Goal: Find specific page/section: Find specific page/section

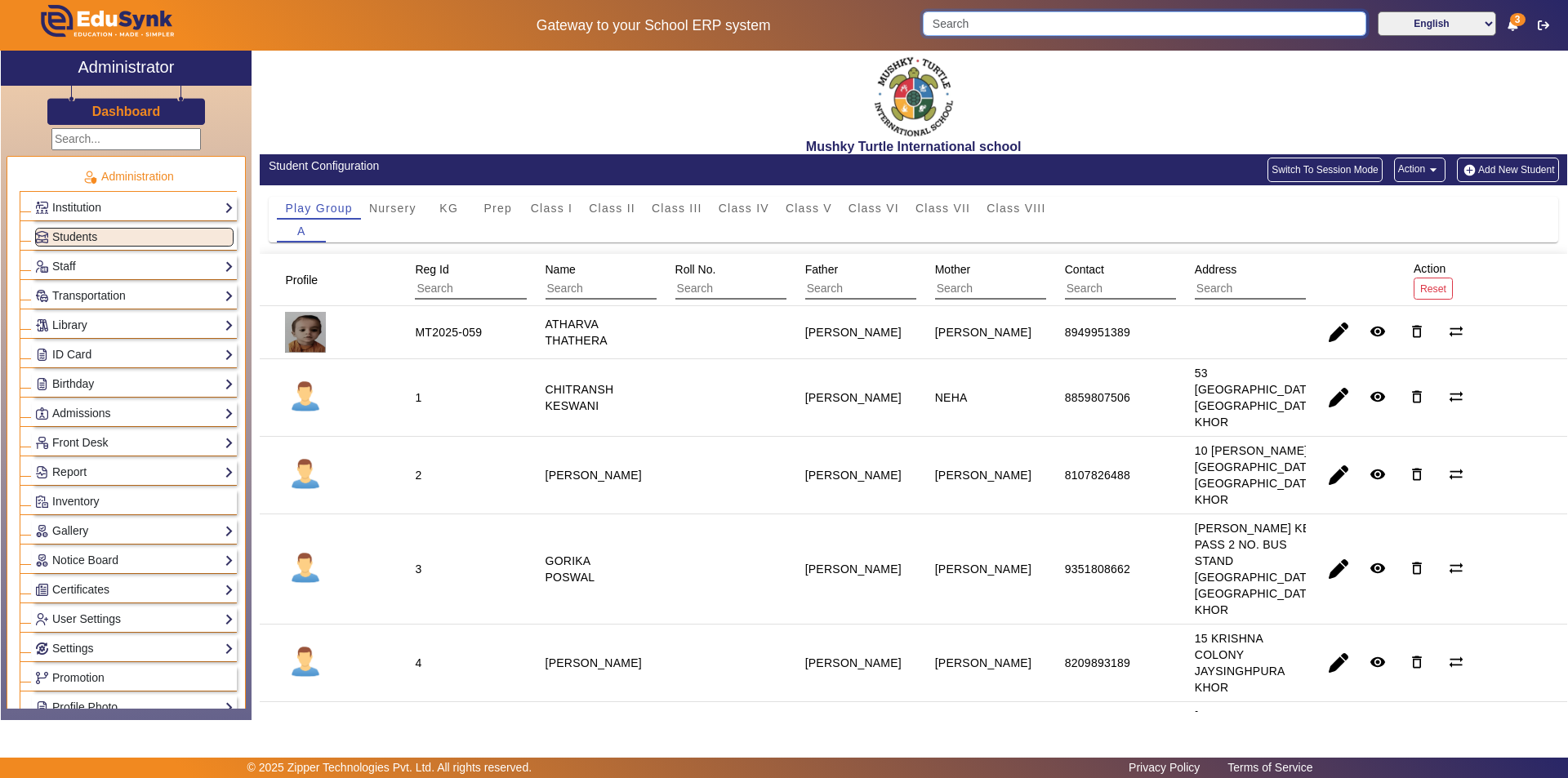
click at [1059, 26] on input "Search" at bounding box center [1145, 23] width 443 height 24
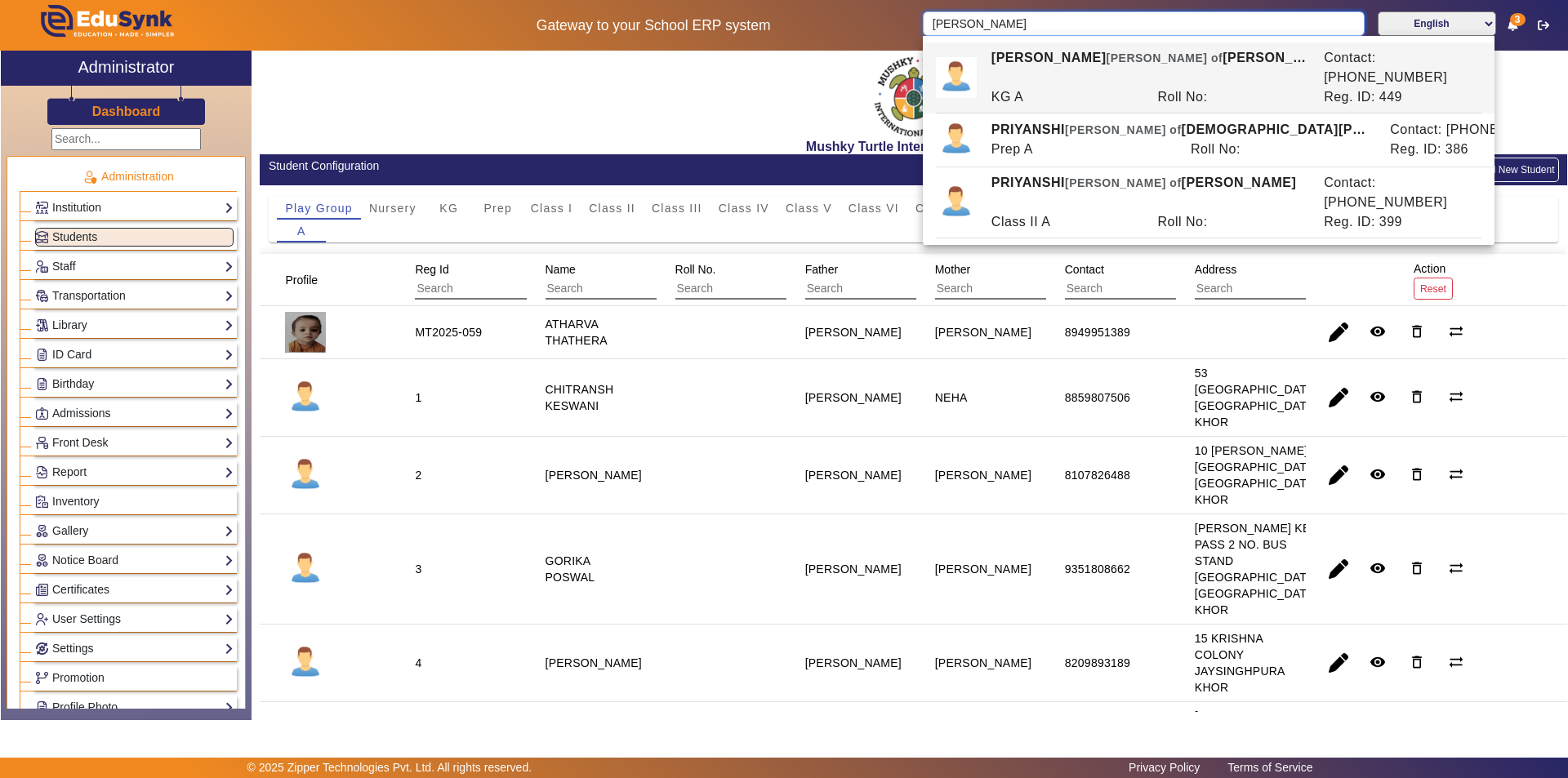
type input "[PERSON_NAME]"
click at [499, 89] on div "Mushky Turtle International school" at bounding box center [913, 103] width 1308 height 103
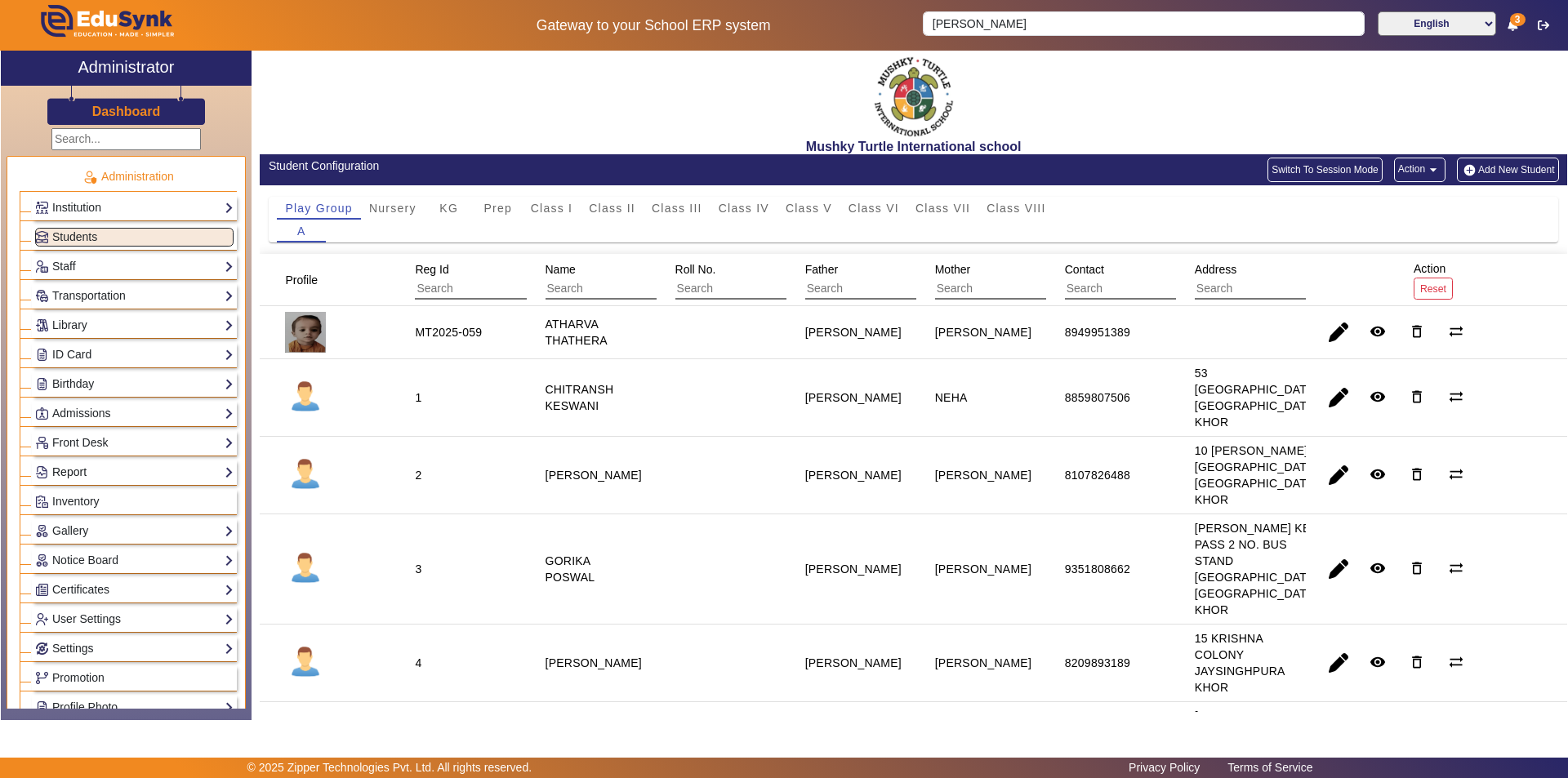
click at [103, 464] on link "Report" at bounding box center [134, 472] width 198 height 19
click at [73, 514] on link "App Invites" at bounding box center [71, 513] width 56 height 13
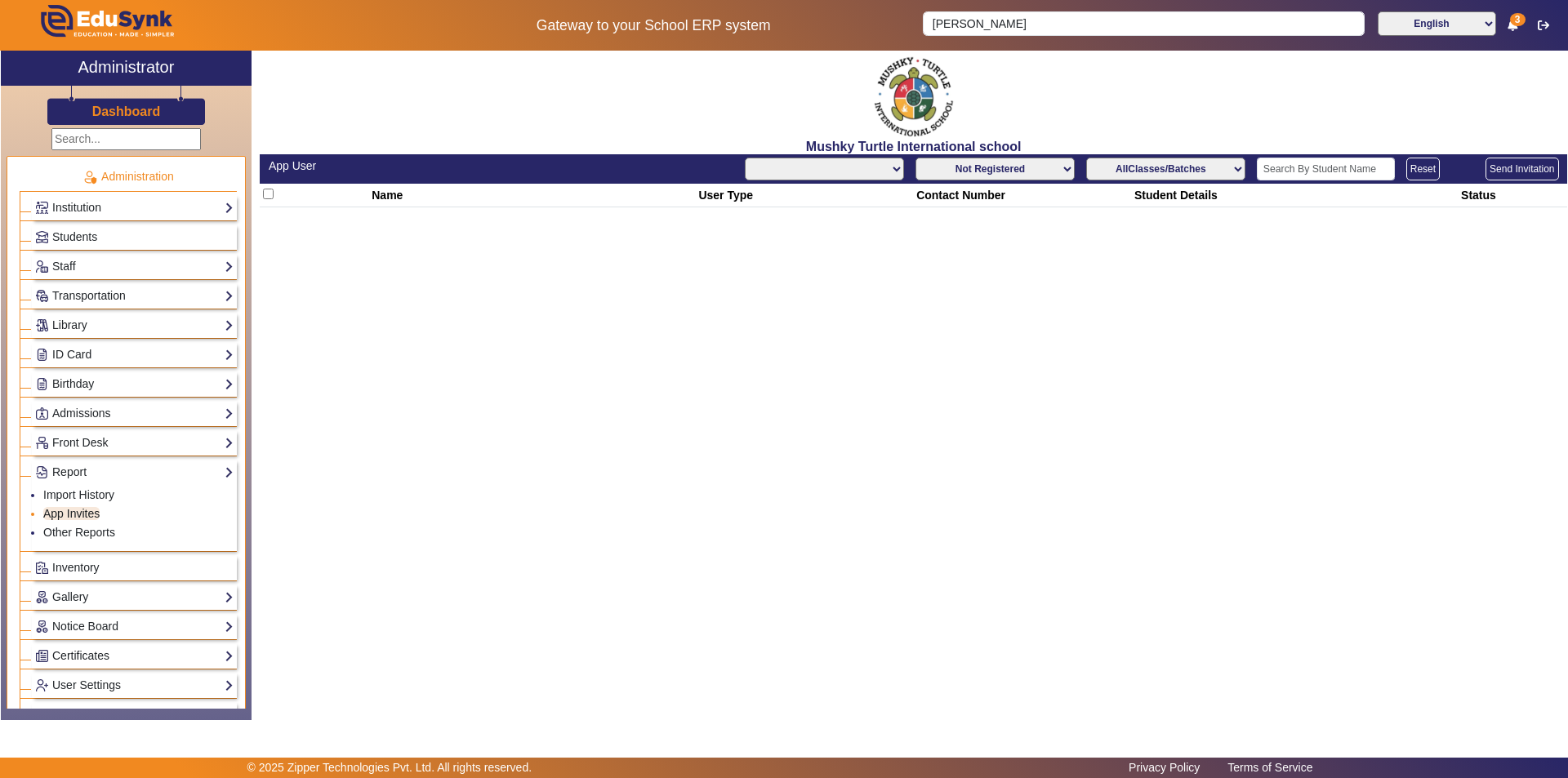
select select "All"
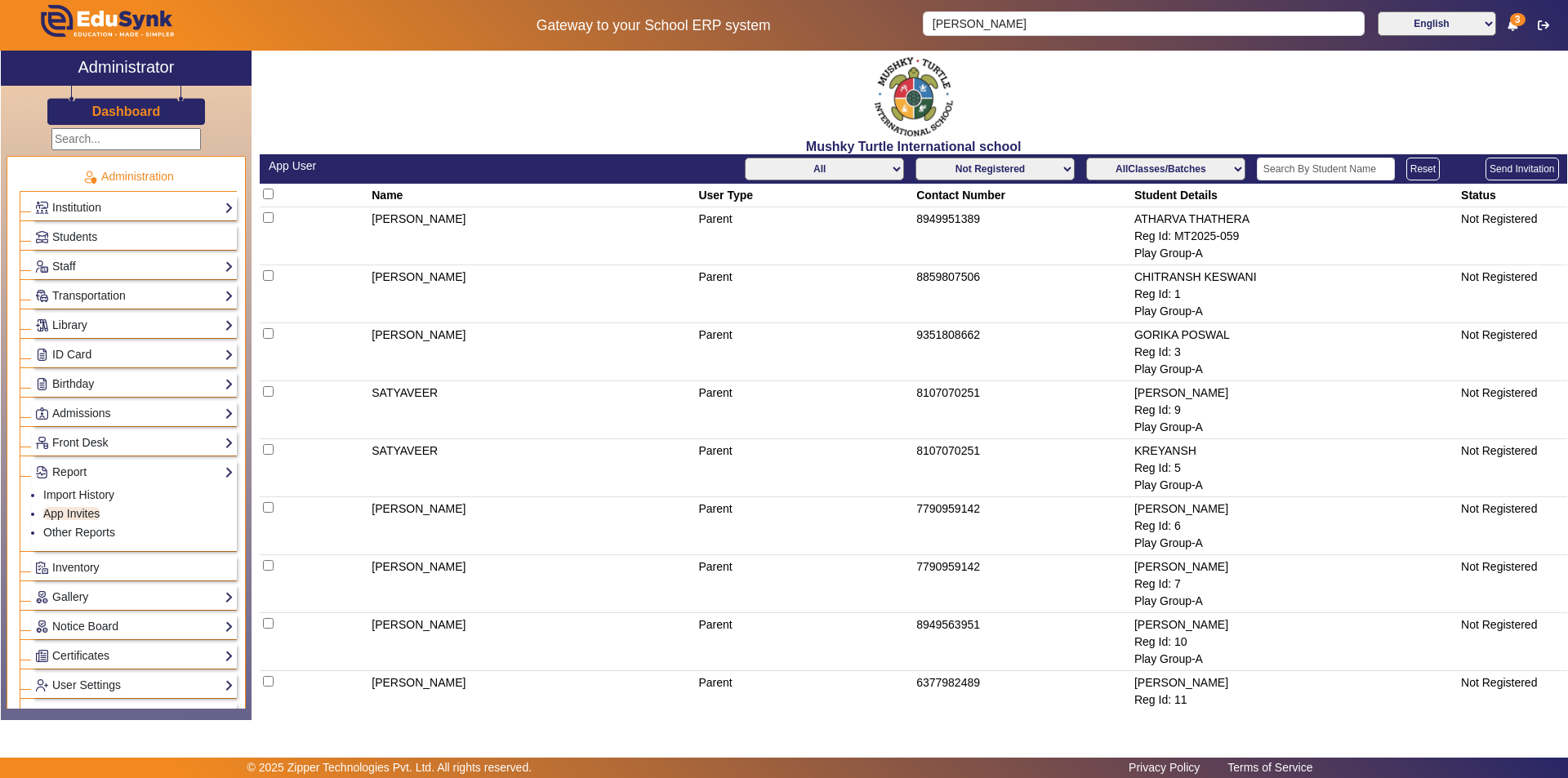
click at [1193, 164] on select "AllClasses/Batches Play Group-A Nursery-A KG-A Prep-A Class I-A Class II-A Clas…" at bounding box center [1165, 169] width 159 height 23
select select "Class IV-A"
click at [1086, 158] on select "AllClasses/Batches Play Group-A Nursery-A KG-A Prep-A Class I-A Class II-A Clas…" at bounding box center [1165, 169] width 159 height 23
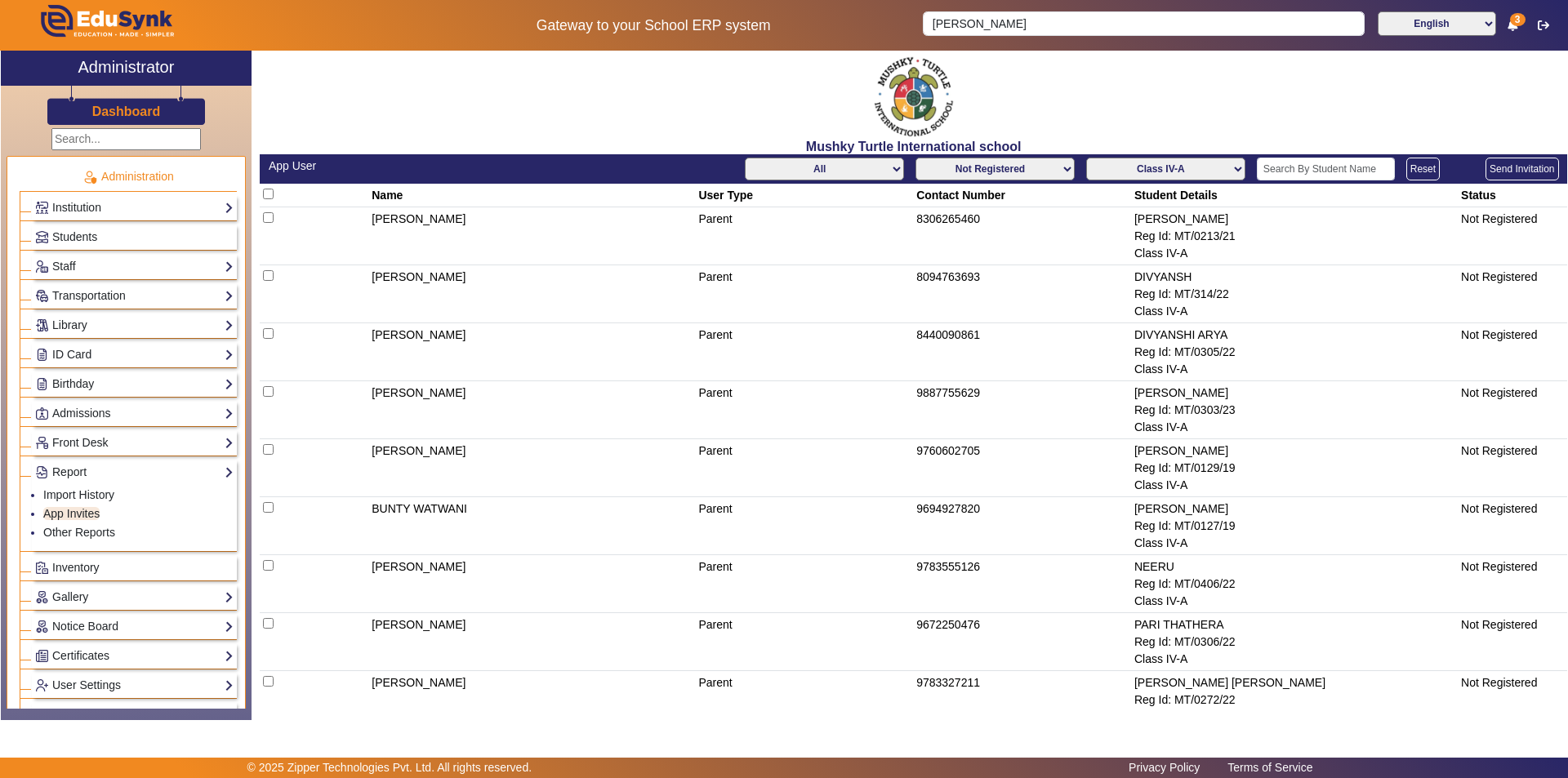
click at [1034, 175] on select "Not Registered Registered" at bounding box center [995, 169] width 159 height 23
click at [915, 158] on select "Not Registered Registered" at bounding box center [995, 169] width 159 height 23
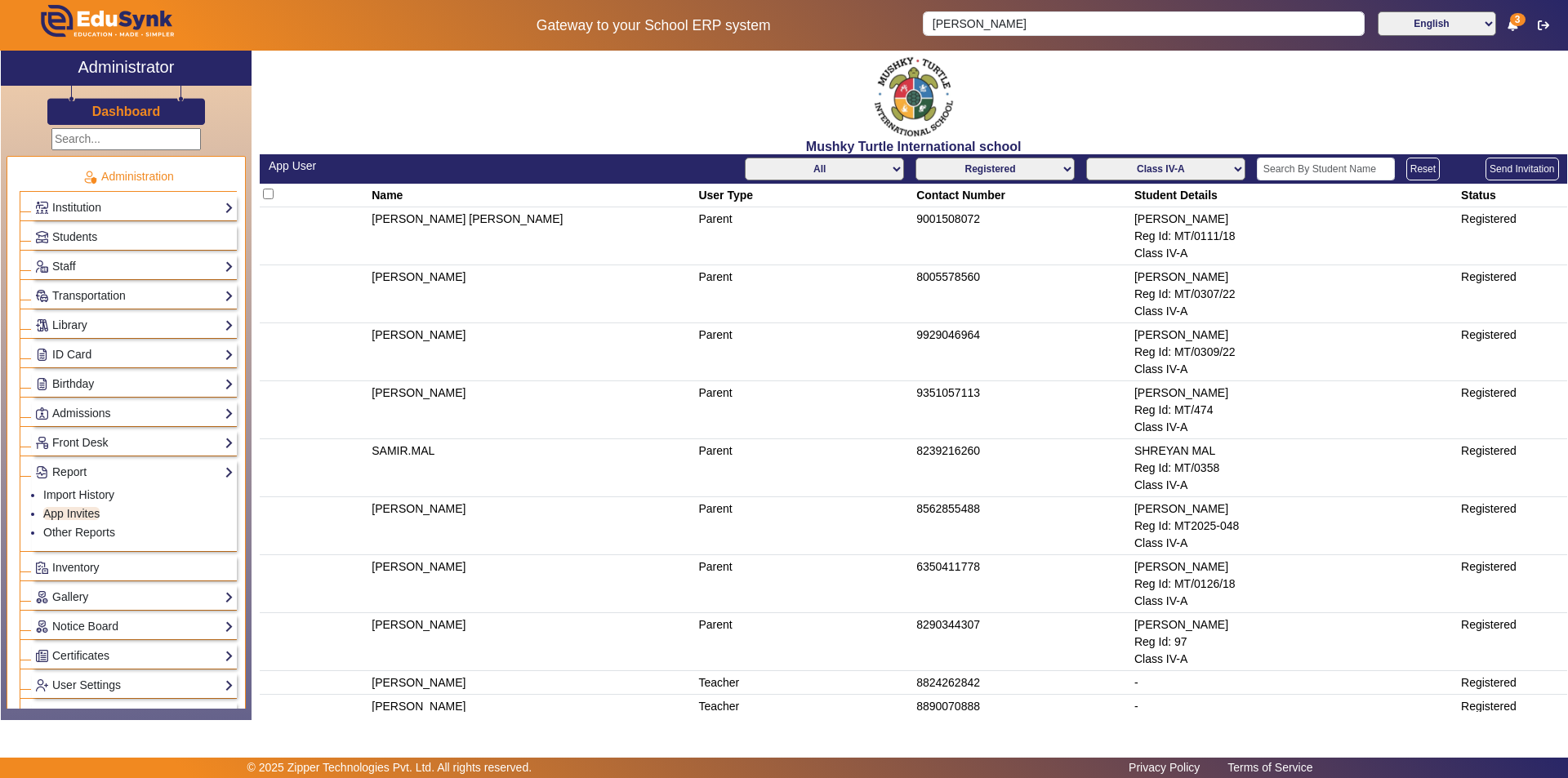
click at [1015, 168] on select "Not Registered Registered" at bounding box center [995, 169] width 159 height 23
select select "not_registered"
click at [915, 158] on select "Not Registered Registered" at bounding box center [995, 169] width 159 height 23
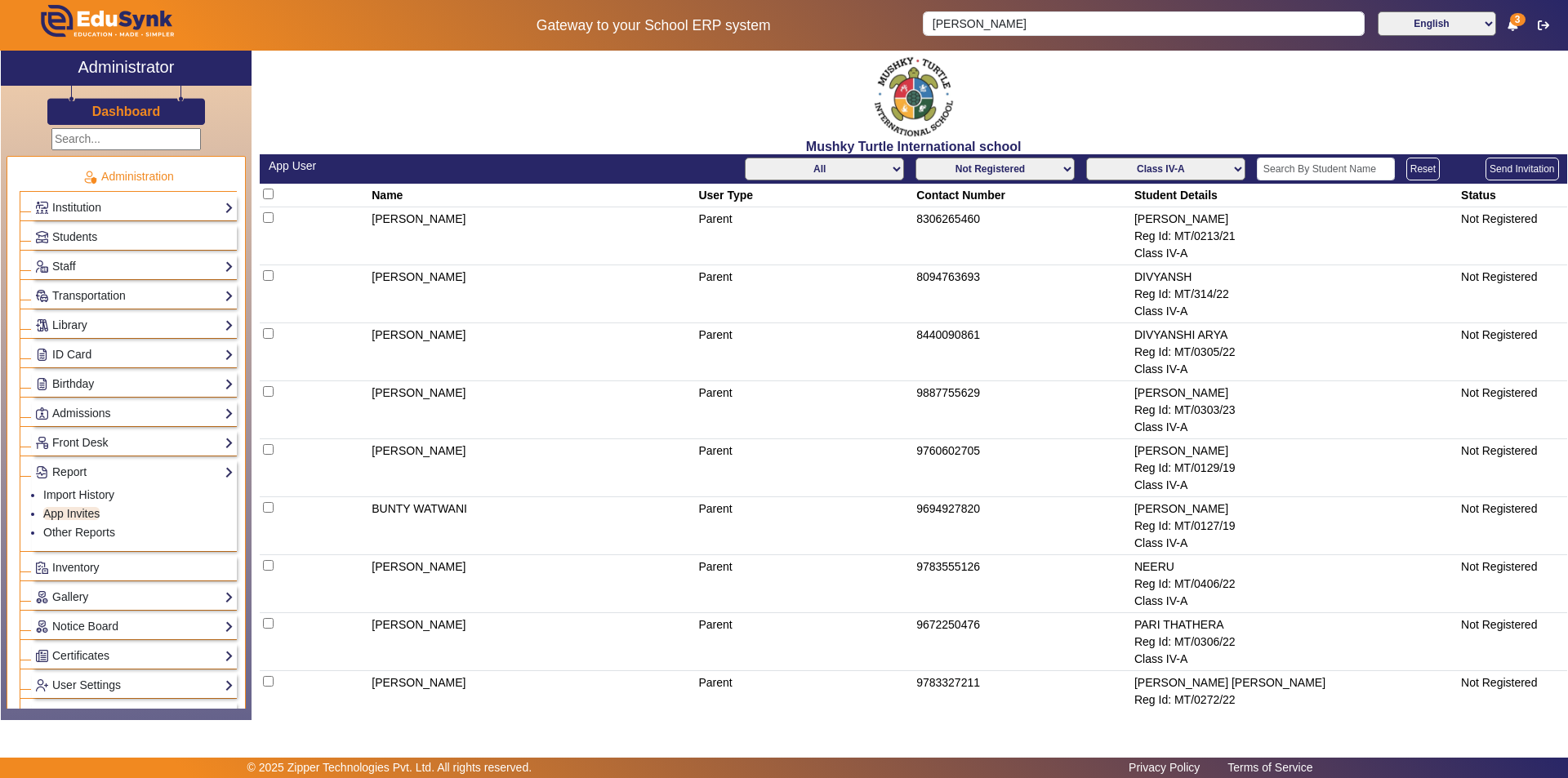
click at [840, 165] on select "All Teacher Parent Driver Support Staff" at bounding box center [824, 169] width 159 height 23
select select "Parent"
click at [745, 158] on select "All Teacher Parent Driver Support Staff" at bounding box center [824, 169] width 159 height 23
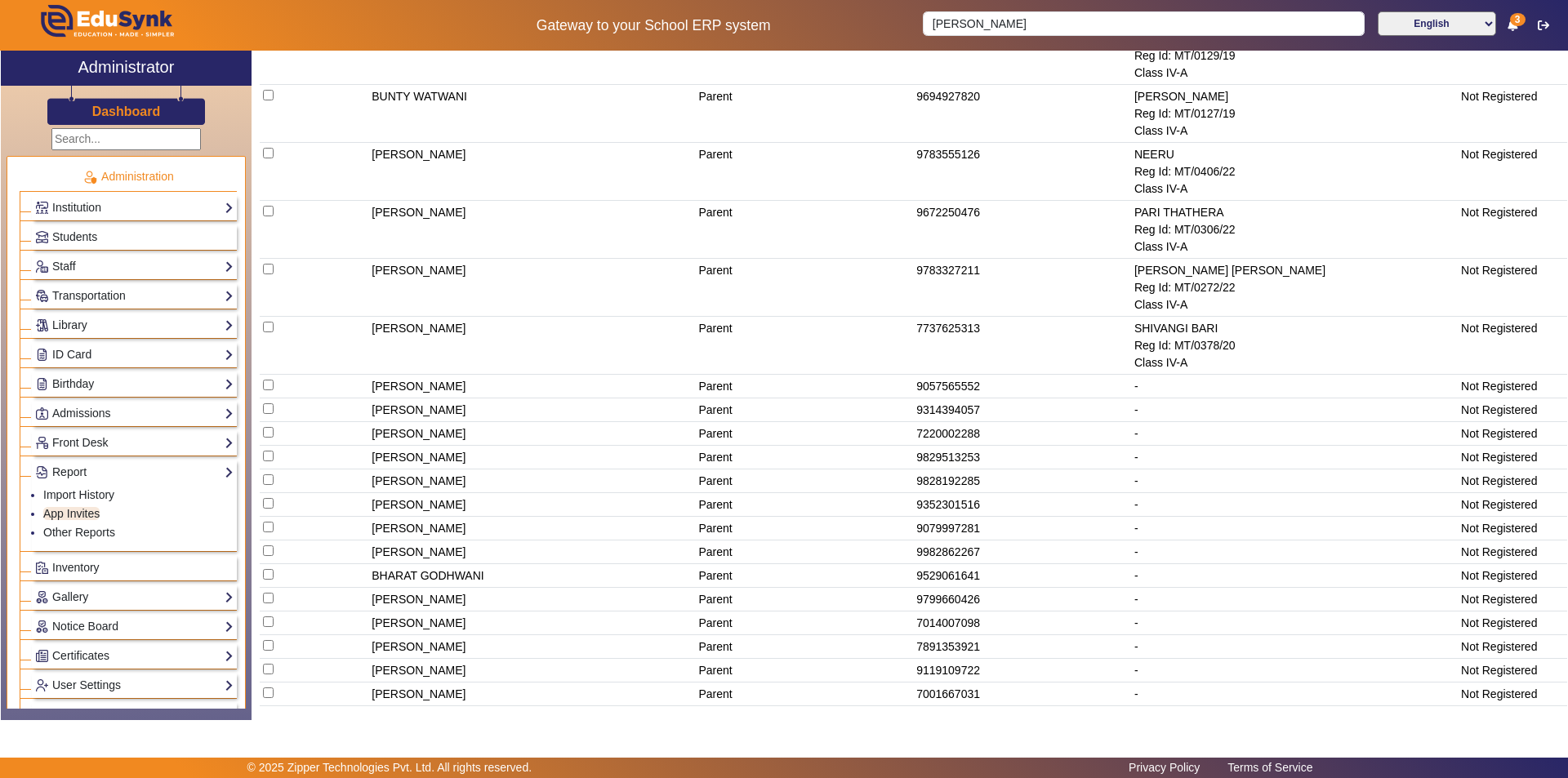
scroll to position [418, 0]
